Goal: Information Seeking & Learning: Learn about a topic

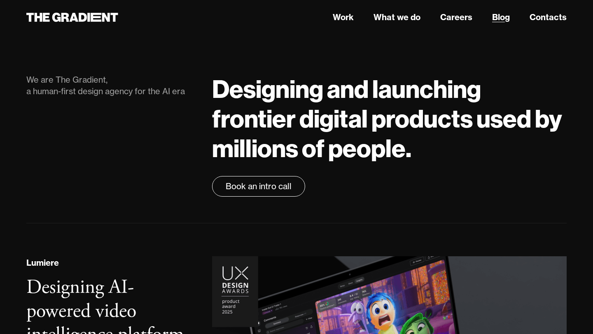
click at [496, 20] on link "Blog" at bounding box center [501, 17] width 18 height 12
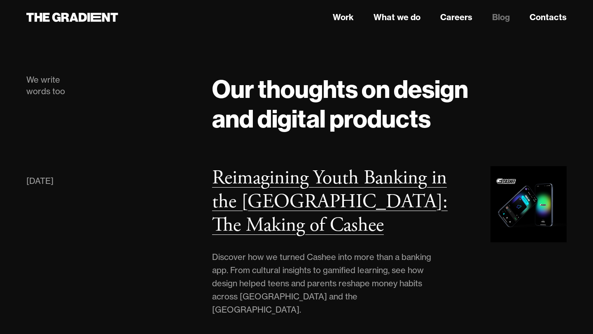
click at [258, 190] on h3 "Reimagining Youth Banking in the [GEOGRAPHIC_DATA]: The Making of Cashee" at bounding box center [329, 201] width 235 height 72
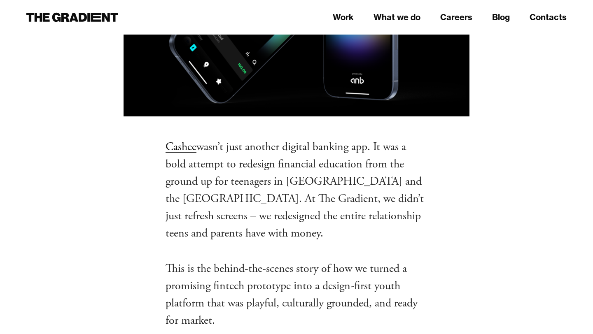
scroll to position [386, 0]
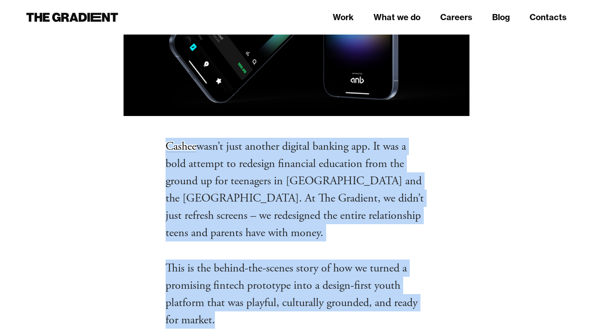
drag, startPoint x: 161, startPoint y: 145, endPoint x: 251, endPoint y: 316, distance: 193.1
copy div "Cashee wasn’t just another digital banking app. It was a bold attempt to redesi…"
